Goal: Information Seeking & Learning: Check status

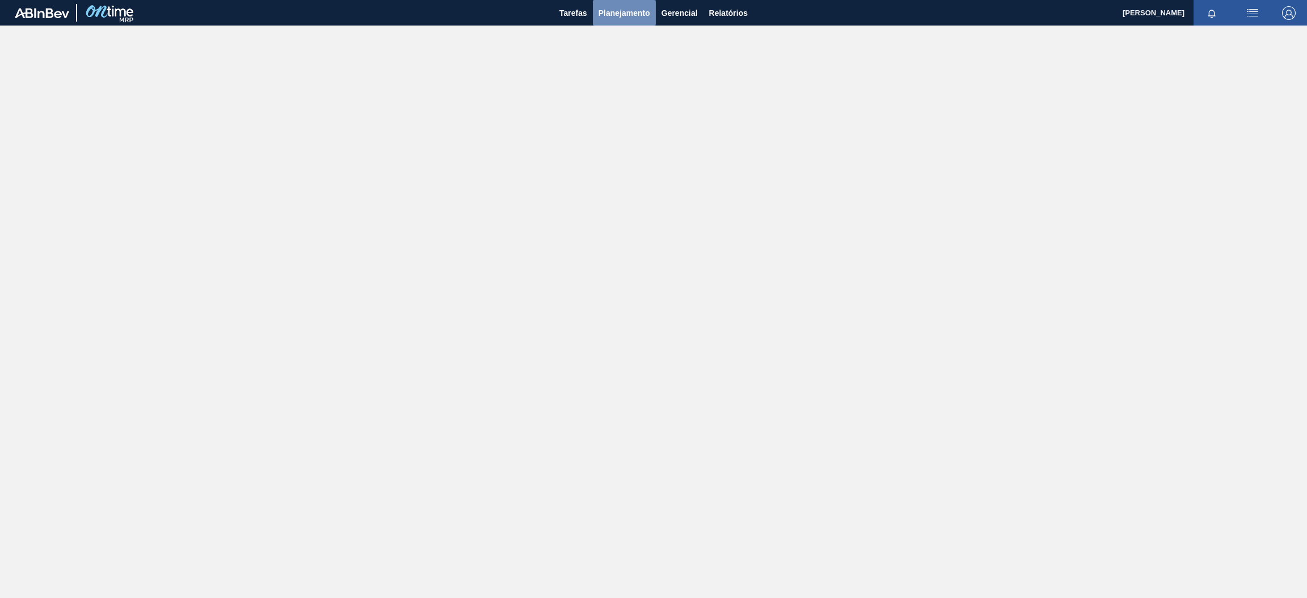
click at [608, 15] on span "Planejamento" at bounding box center [624, 13] width 52 height 14
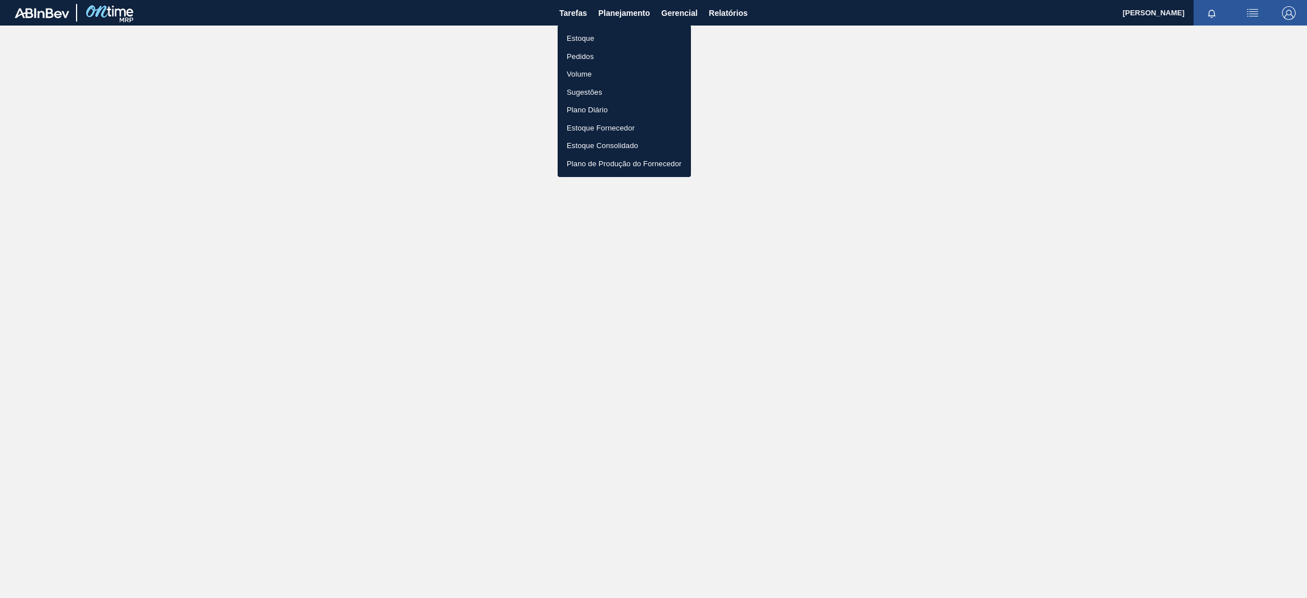
click at [601, 33] on li "Estoque" at bounding box center [624, 38] width 133 height 18
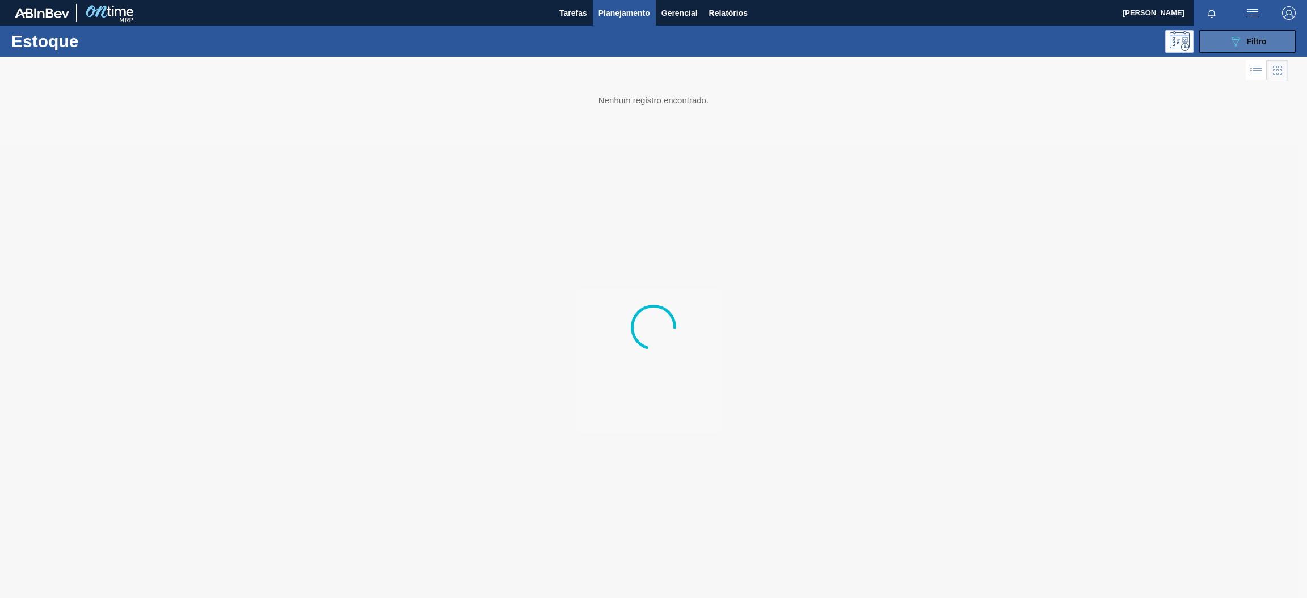
click at [1214, 36] on button "089F7B8B-B2A5-4AFE-B5C0-19BA573D28AC Filtro" at bounding box center [1247, 41] width 96 height 23
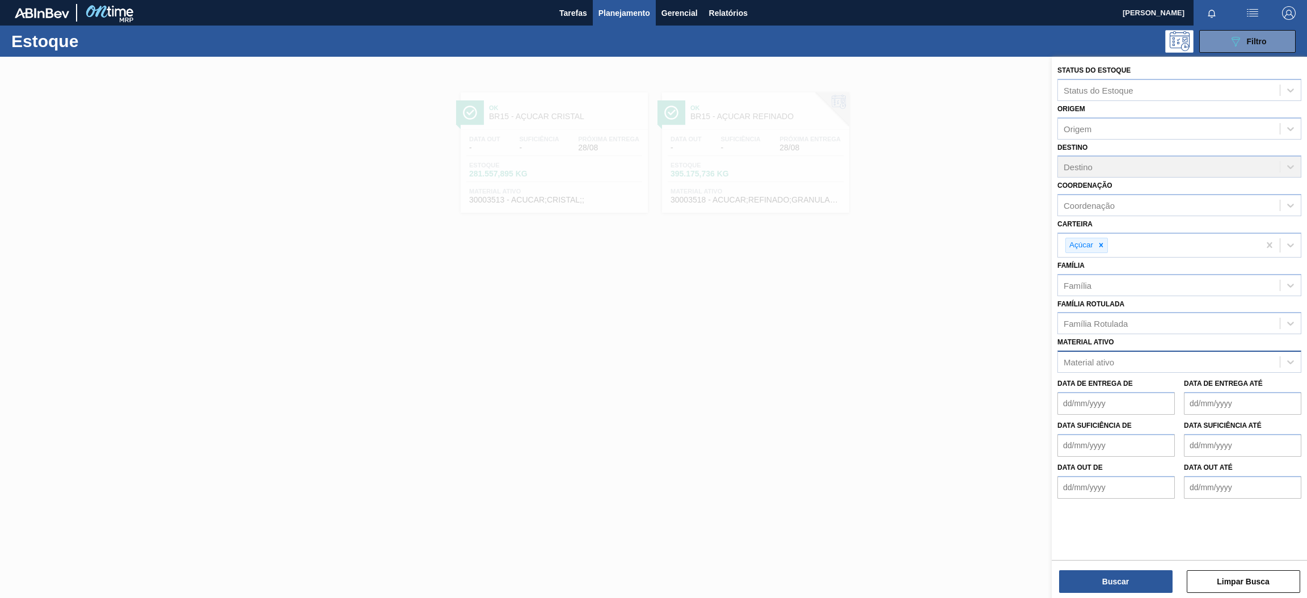
click at [1124, 362] on div "Material ativo" at bounding box center [1169, 362] width 222 height 16
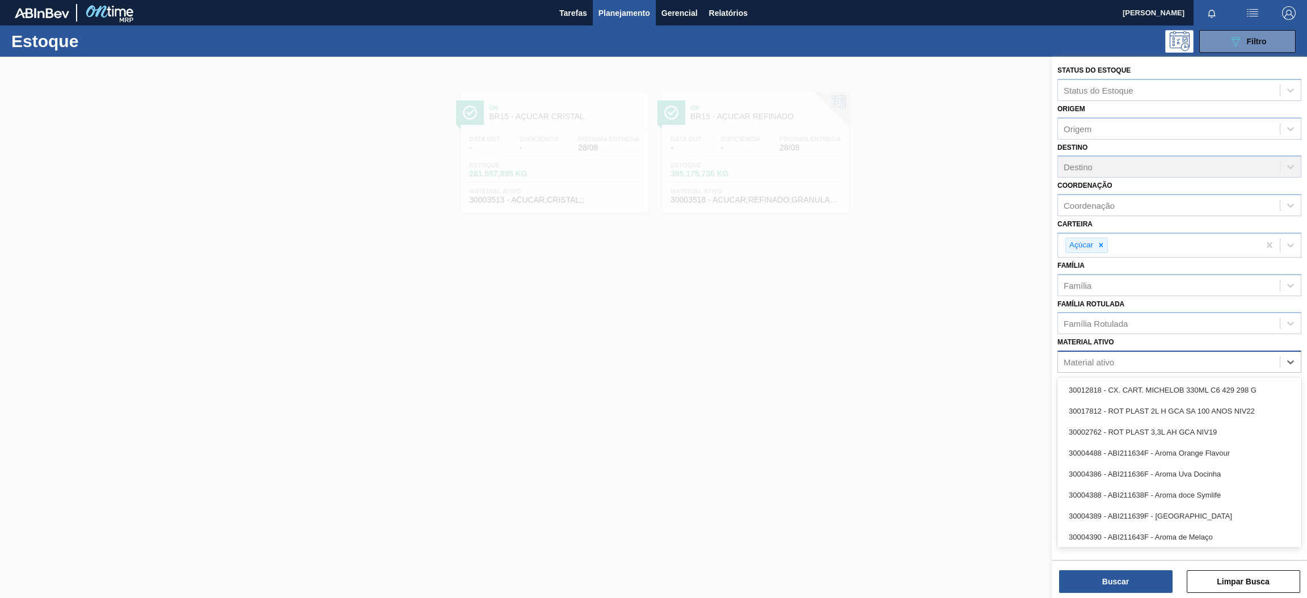
paste ativo "30034470"
type ativo "30034470"
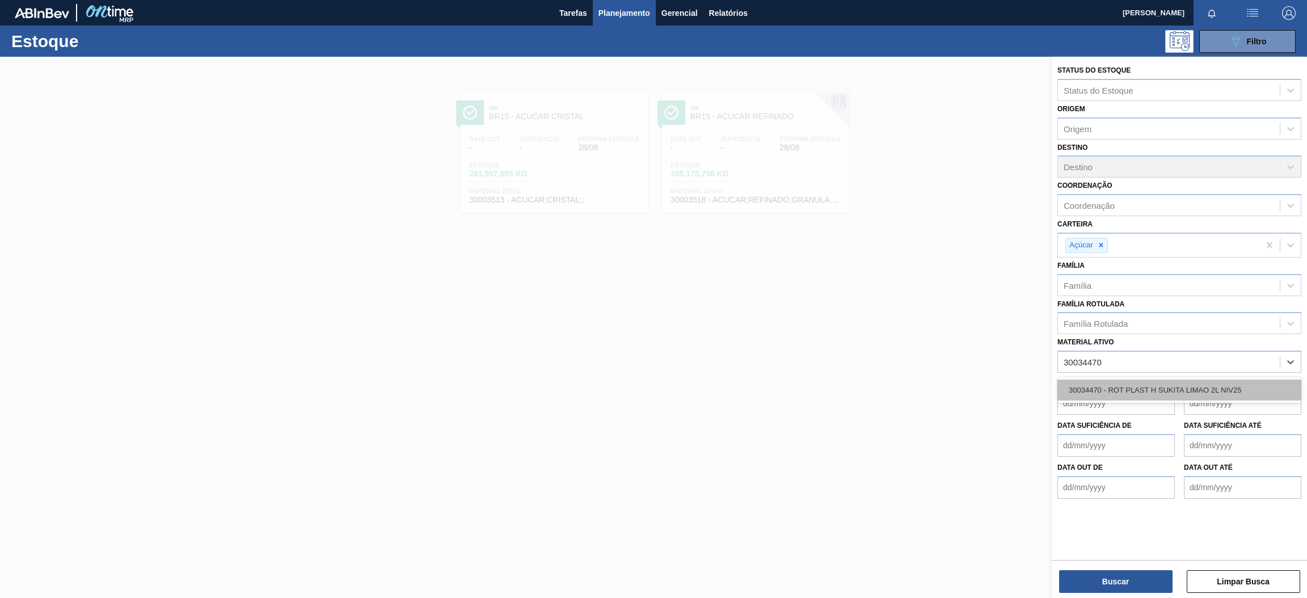
click at [1129, 386] on div "30034470 - ROT PLAST H SUKITA LIMAO 2L NIV25" at bounding box center [1179, 389] width 244 height 21
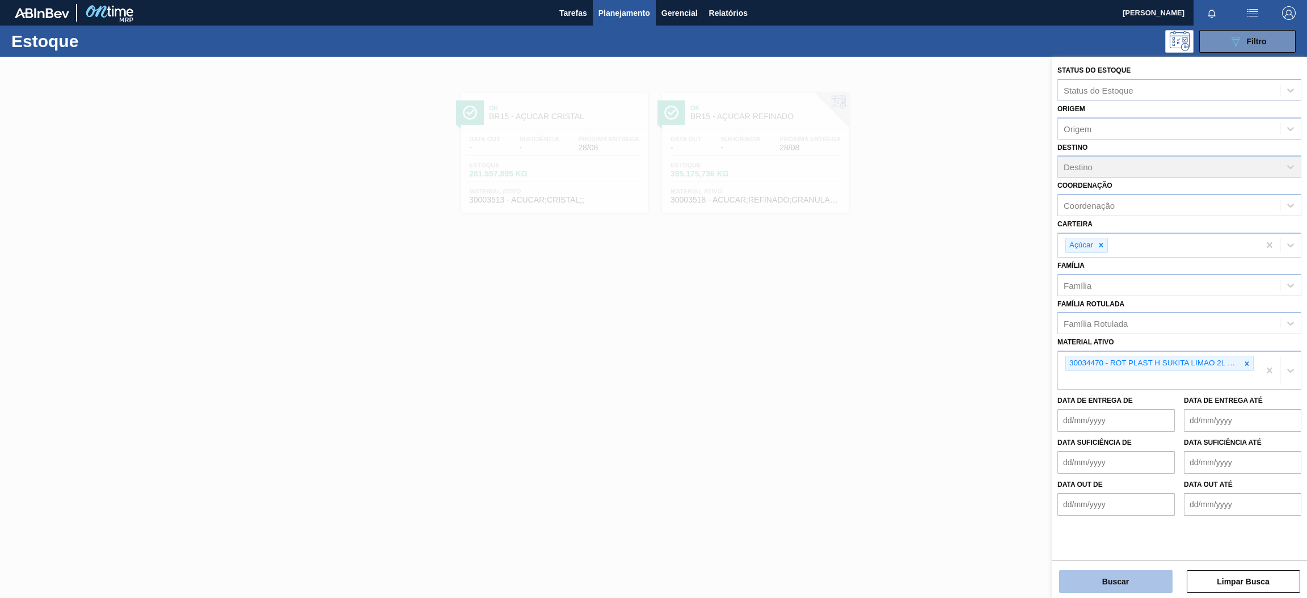
click at [1124, 578] on button "Buscar" at bounding box center [1115, 581] width 113 height 23
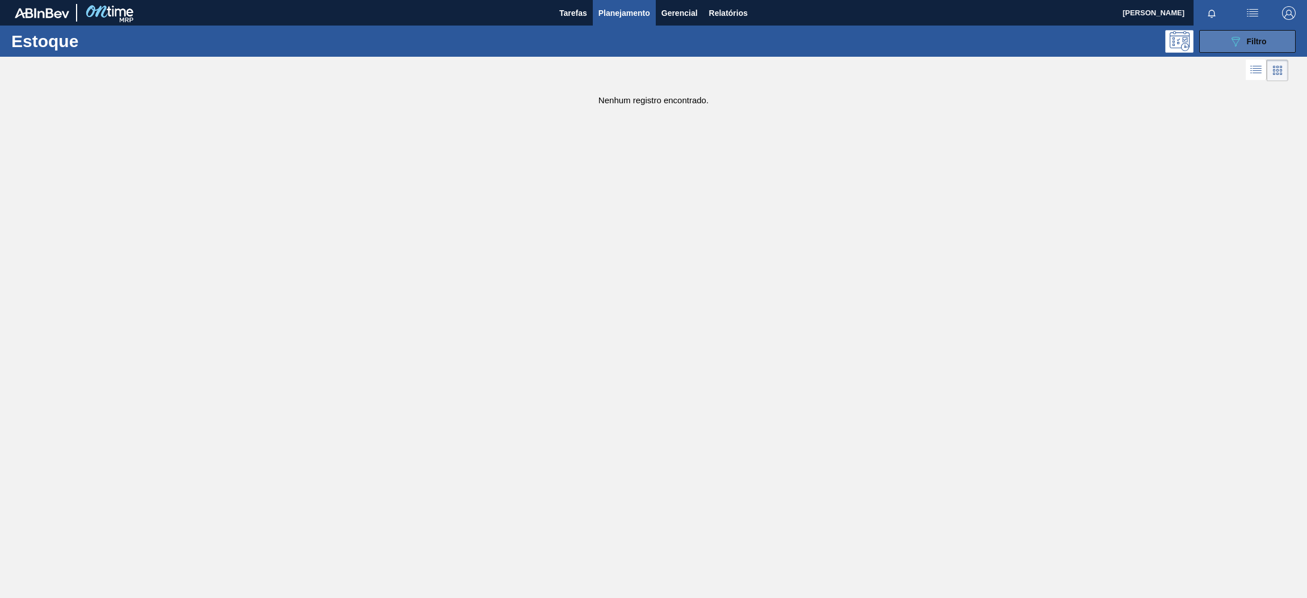
click at [1230, 40] on icon "089F7B8B-B2A5-4AFE-B5C0-19BA573D28AC" at bounding box center [1236, 42] width 14 height 14
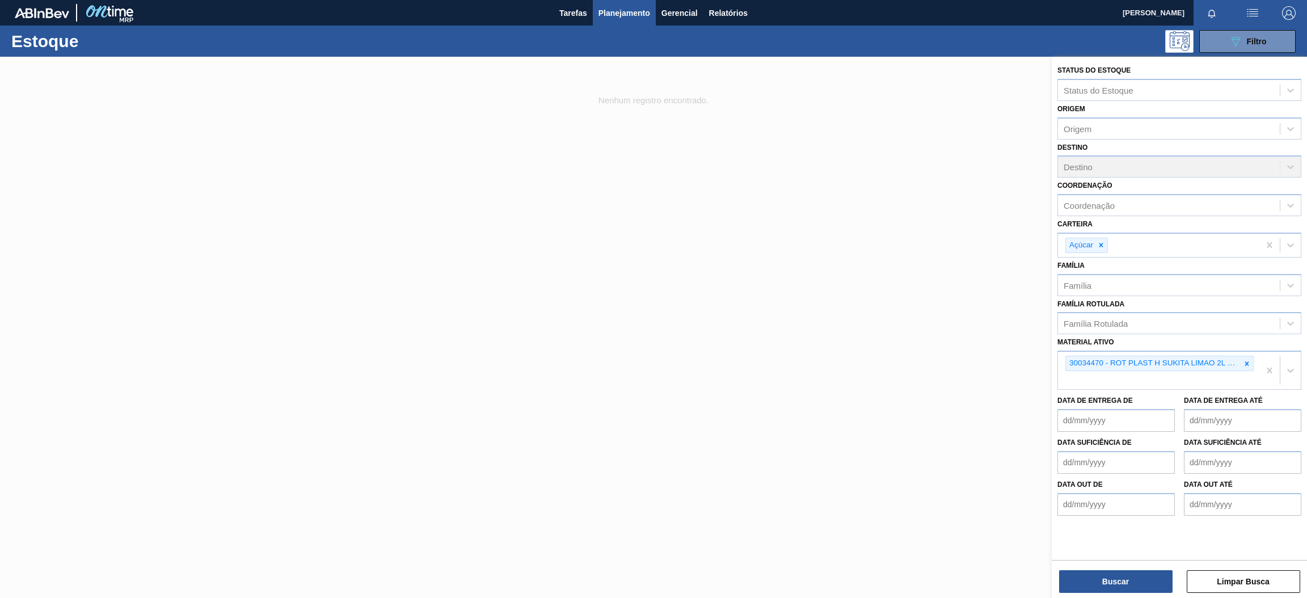
drag, startPoint x: 1101, startPoint y: 241, endPoint x: 1100, endPoint y: 260, distance: 19.3
click at [1100, 241] on icon at bounding box center [1101, 245] width 8 height 8
click at [1115, 583] on button "Buscar" at bounding box center [1115, 581] width 113 height 23
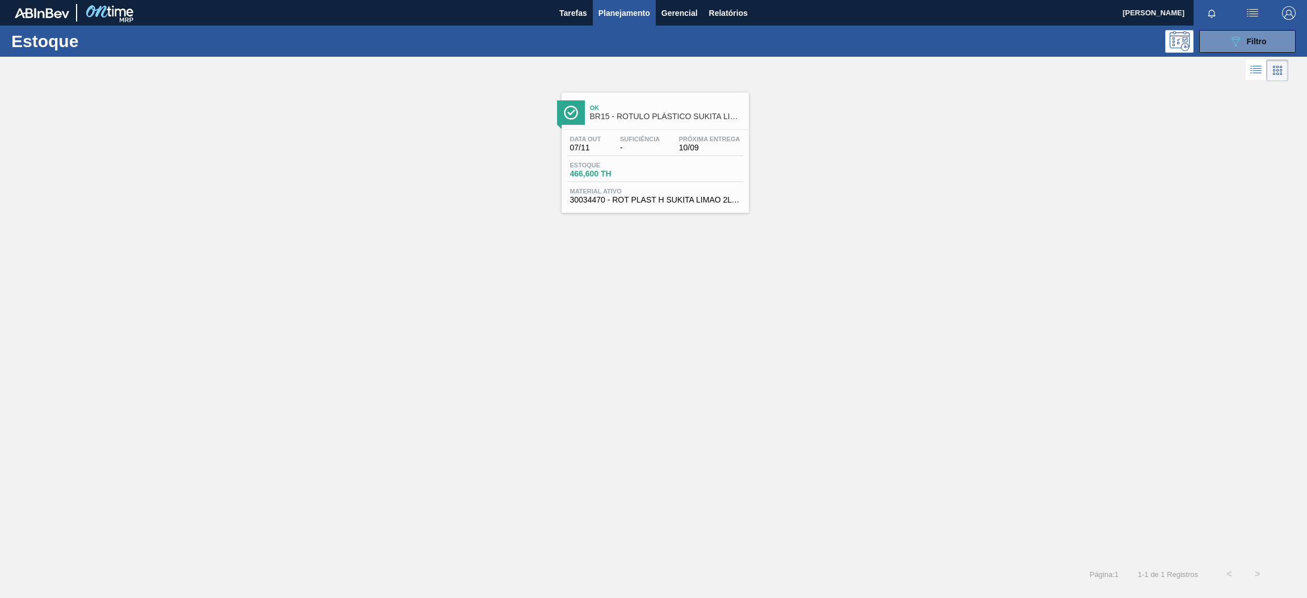
click at [636, 191] on span "Material ativo" at bounding box center [655, 191] width 170 height 7
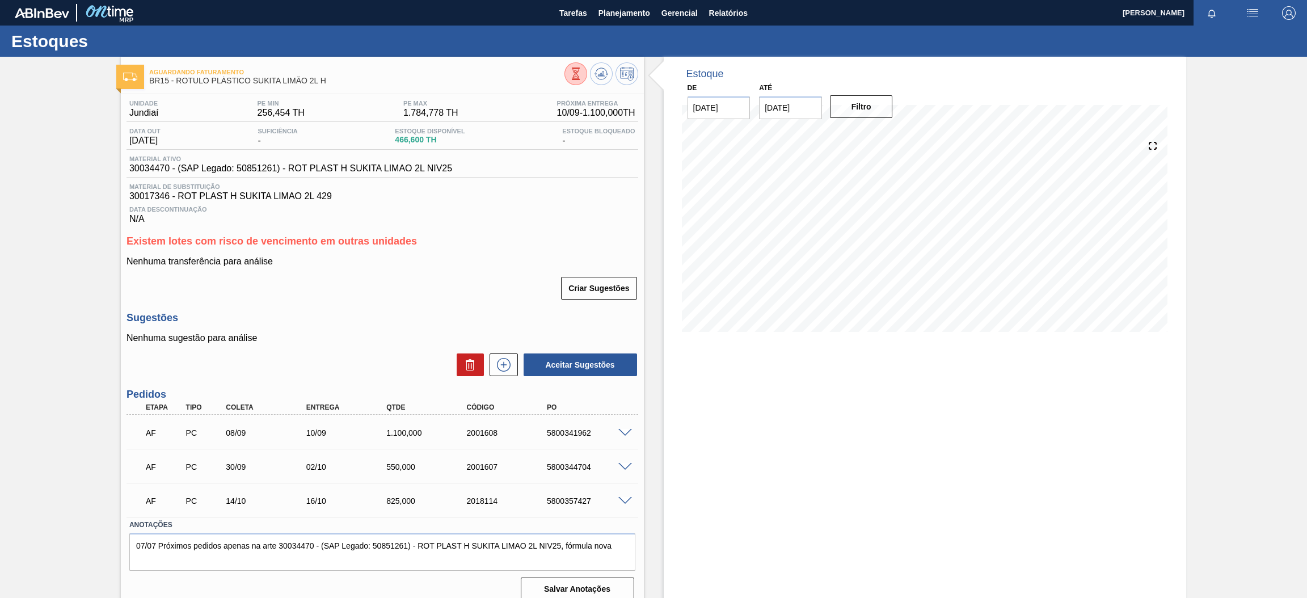
click at [624, 435] on div "5800341962" at bounding box center [589, 432] width 91 height 9
click at [618, 431] on span at bounding box center [625, 433] width 14 height 9
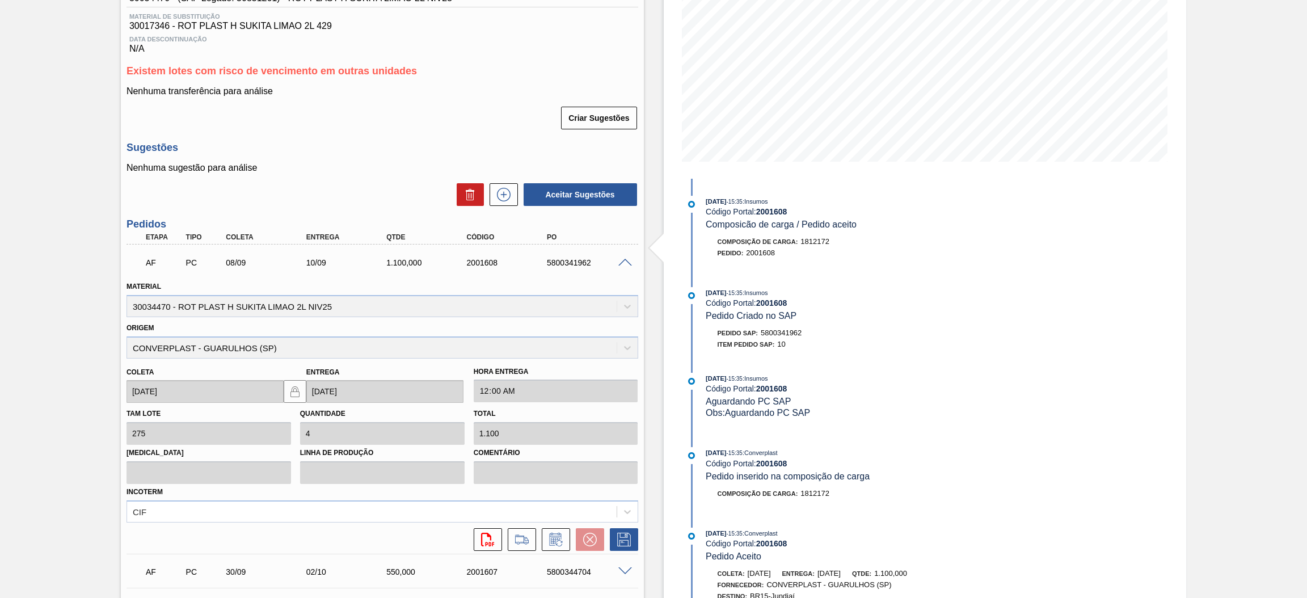
scroll to position [170, 0]
click at [627, 262] on span at bounding box center [625, 263] width 14 height 9
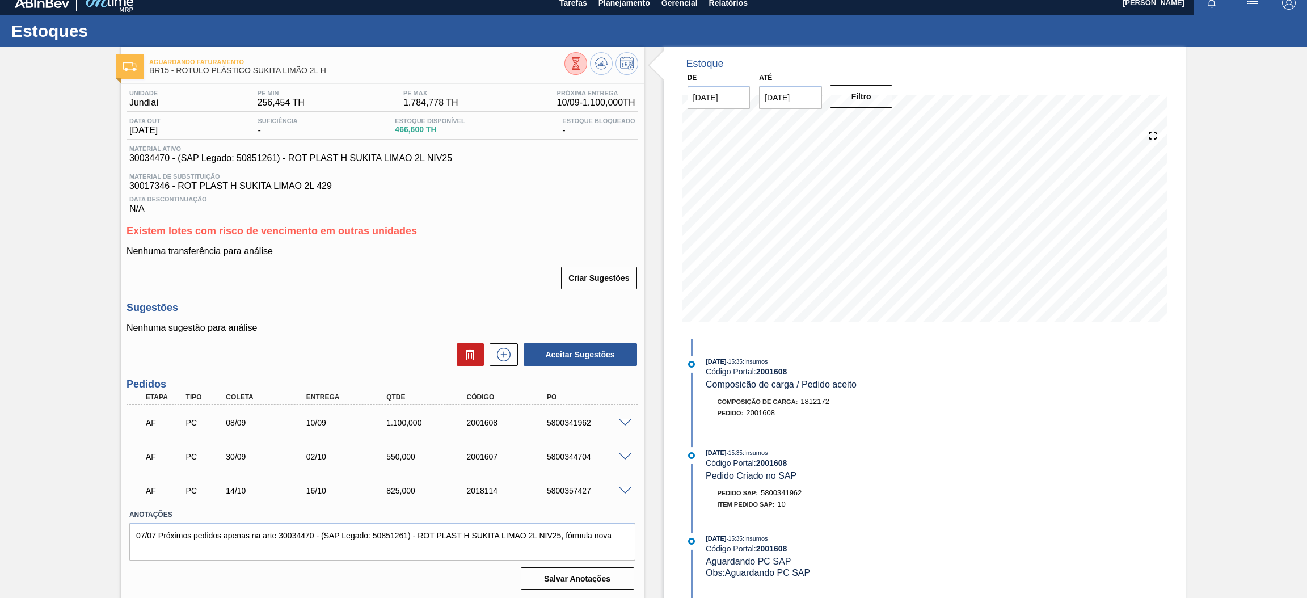
scroll to position [10, 0]
click at [635, 8] on span "Planejamento" at bounding box center [624, 3] width 52 height 14
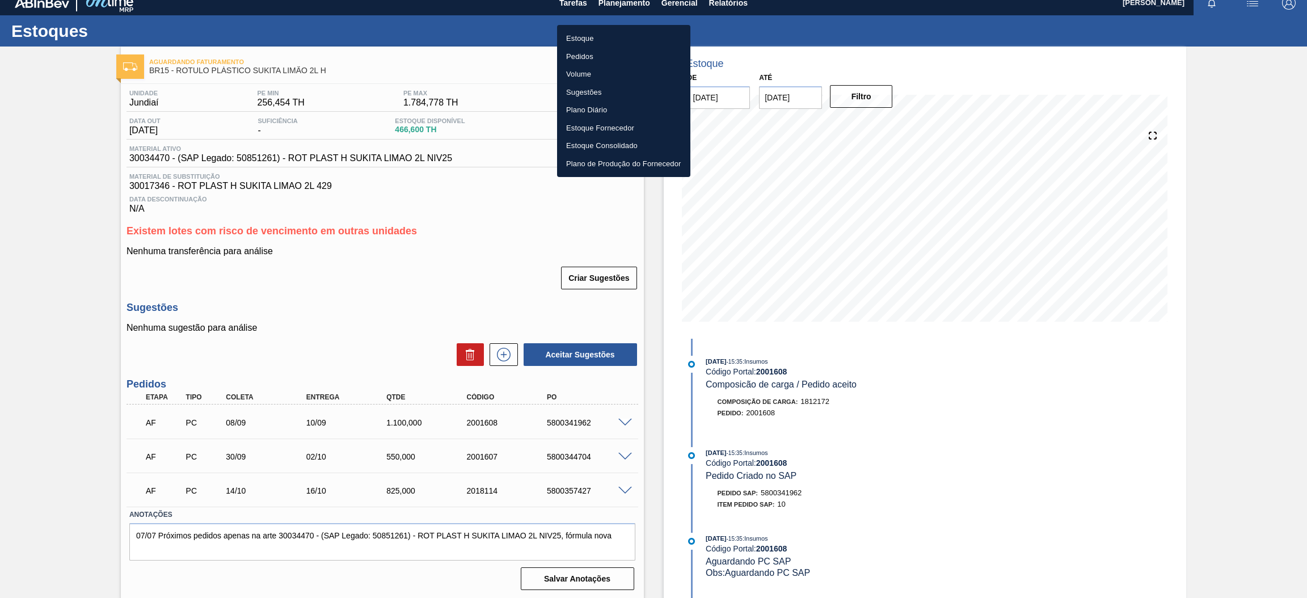
click at [620, 40] on li "Estoque" at bounding box center [623, 38] width 133 height 18
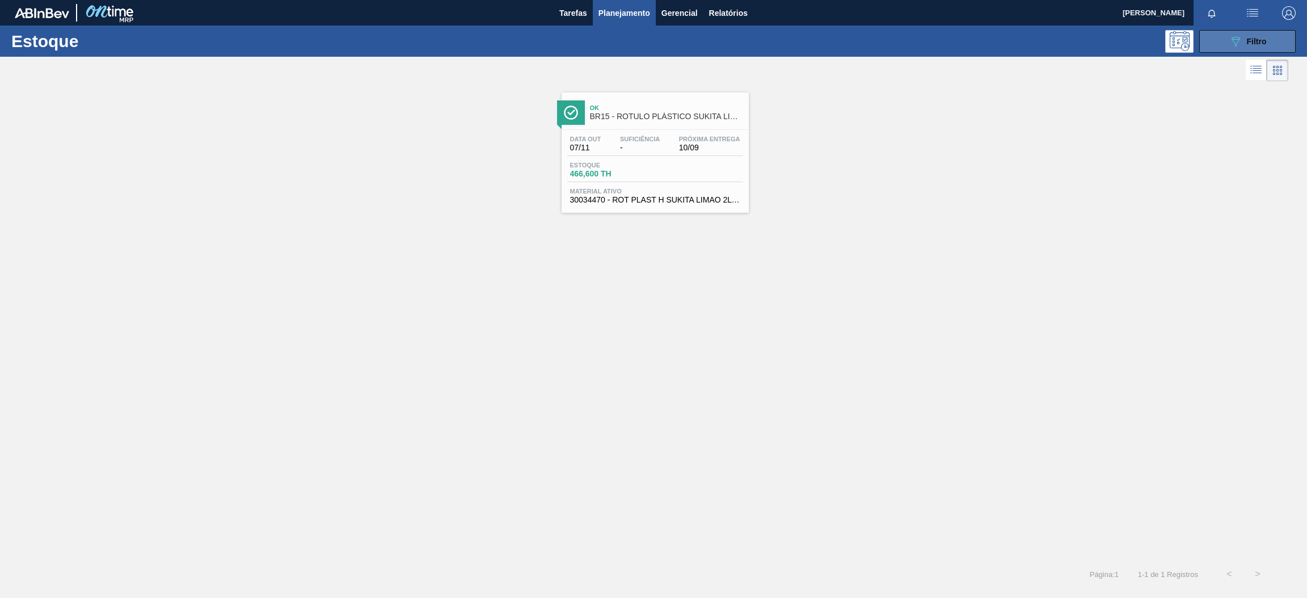
click at [1252, 47] on div "089F7B8B-B2A5-4AFE-B5C0-19BA573D28AC Filtro" at bounding box center [1248, 42] width 38 height 14
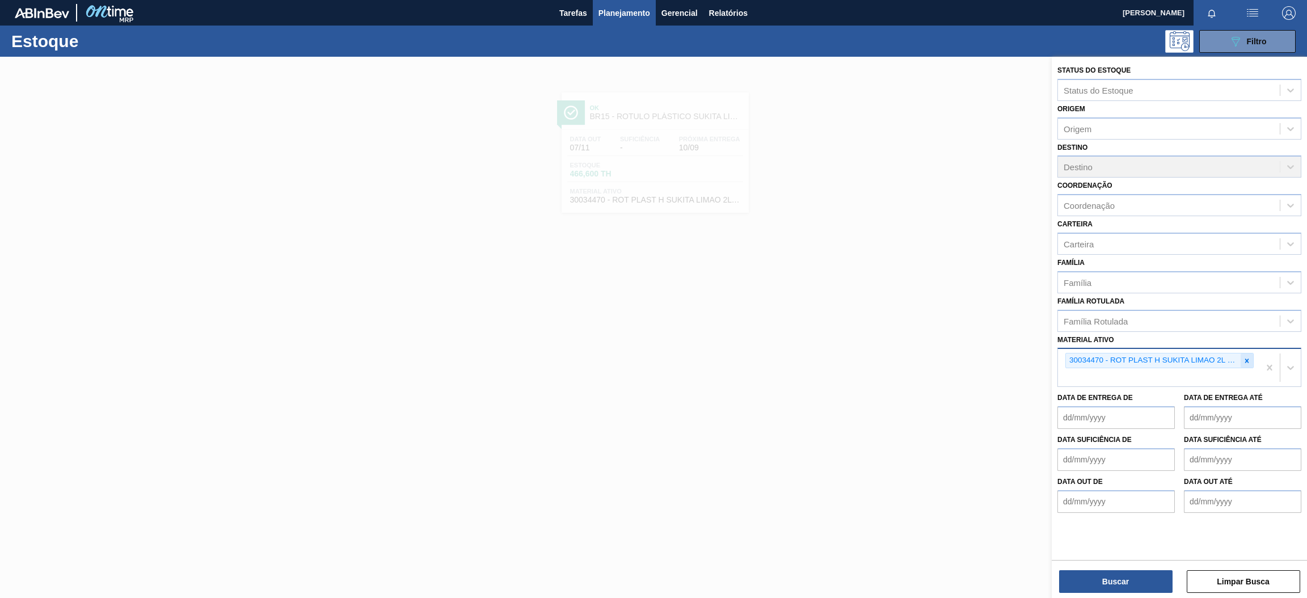
click at [1244, 362] on div at bounding box center [1247, 360] width 12 height 14
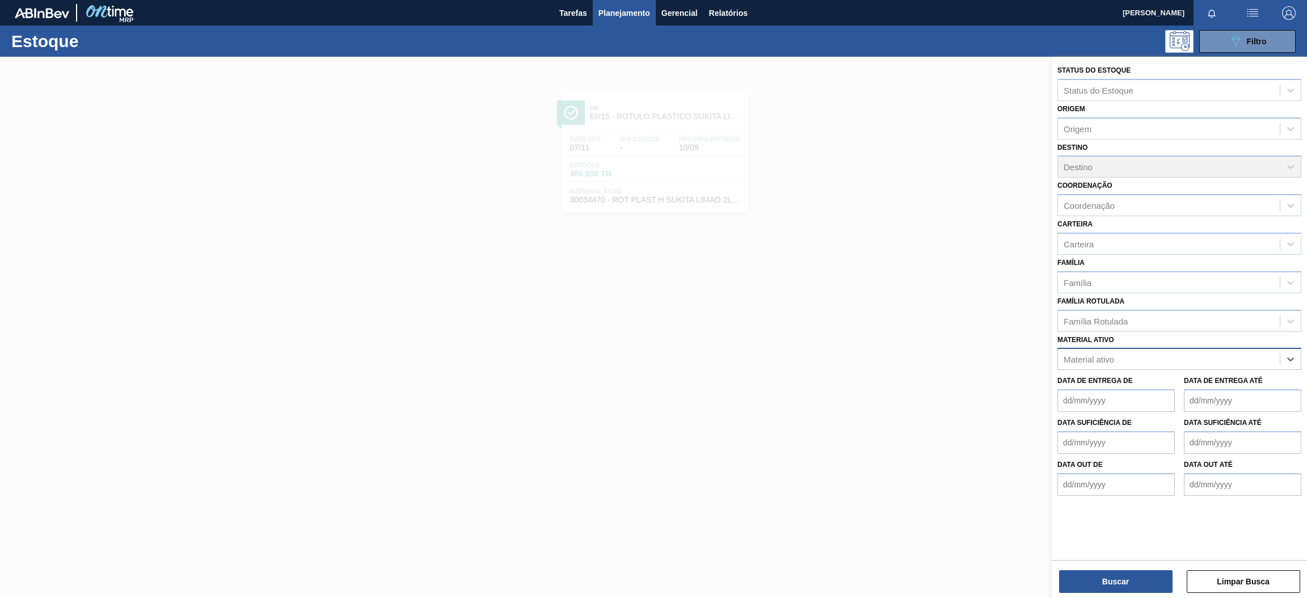
paste ativo "30004336"
type ativo "30004336"
click at [1163, 381] on div "30004336 - TAMPA PLAST INJECAP SUK TUB S/LINER" at bounding box center [1179, 387] width 244 height 21
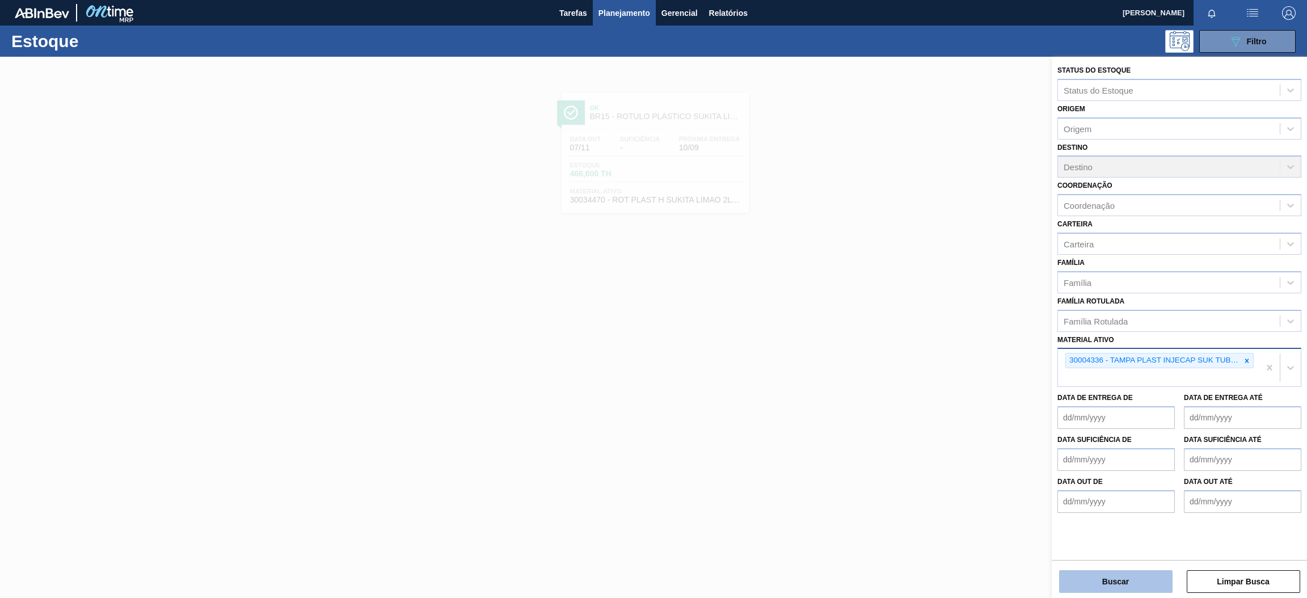
click at [1108, 575] on button "Buscar" at bounding box center [1115, 581] width 113 height 23
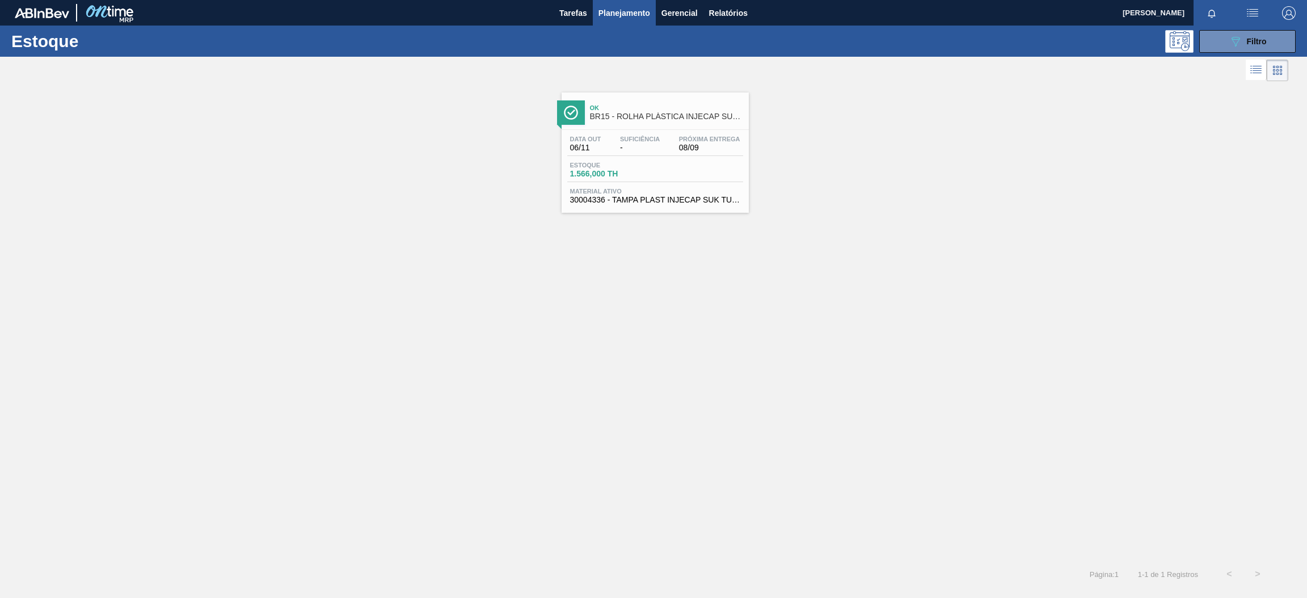
click at [627, 172] on span "1.566,000 TH" at bounding box center [609, 174] width 79 height 9
